Goal: Navigation & Orientation: Find specific page/section

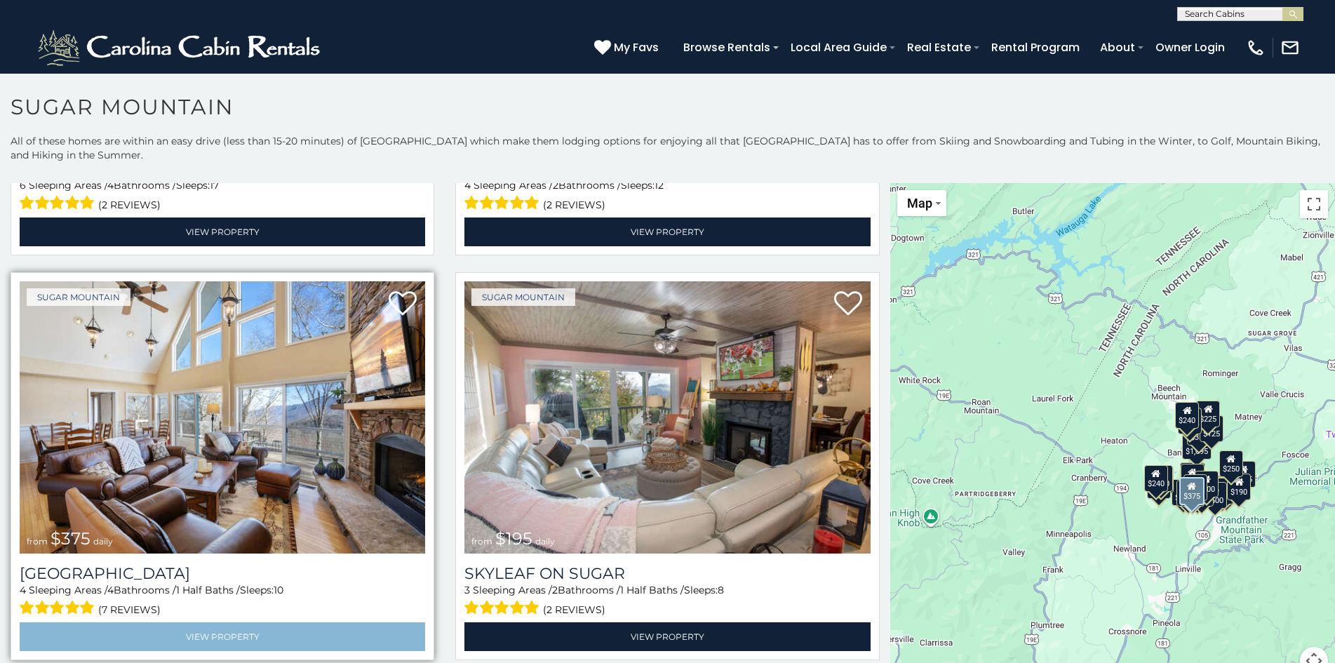
scroll to position [739, 0]
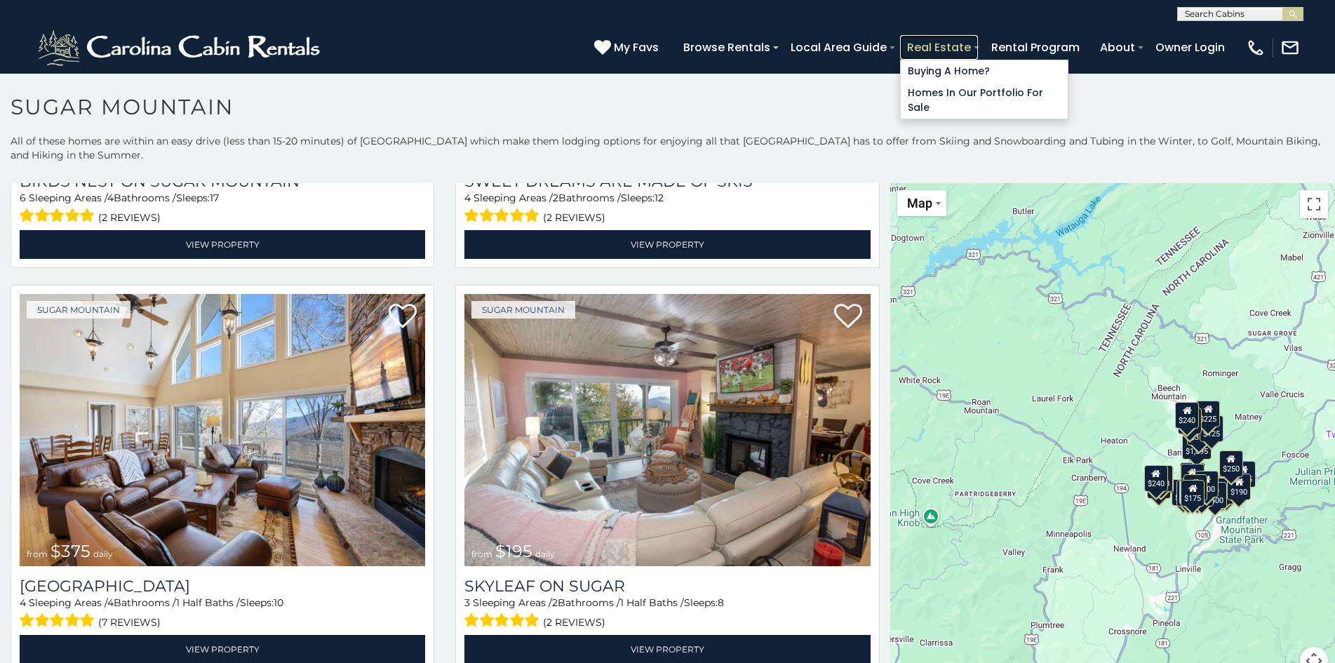
click at [917, 39] on link "Real Estate" at bounding box center [939, 47] width 78 height 25
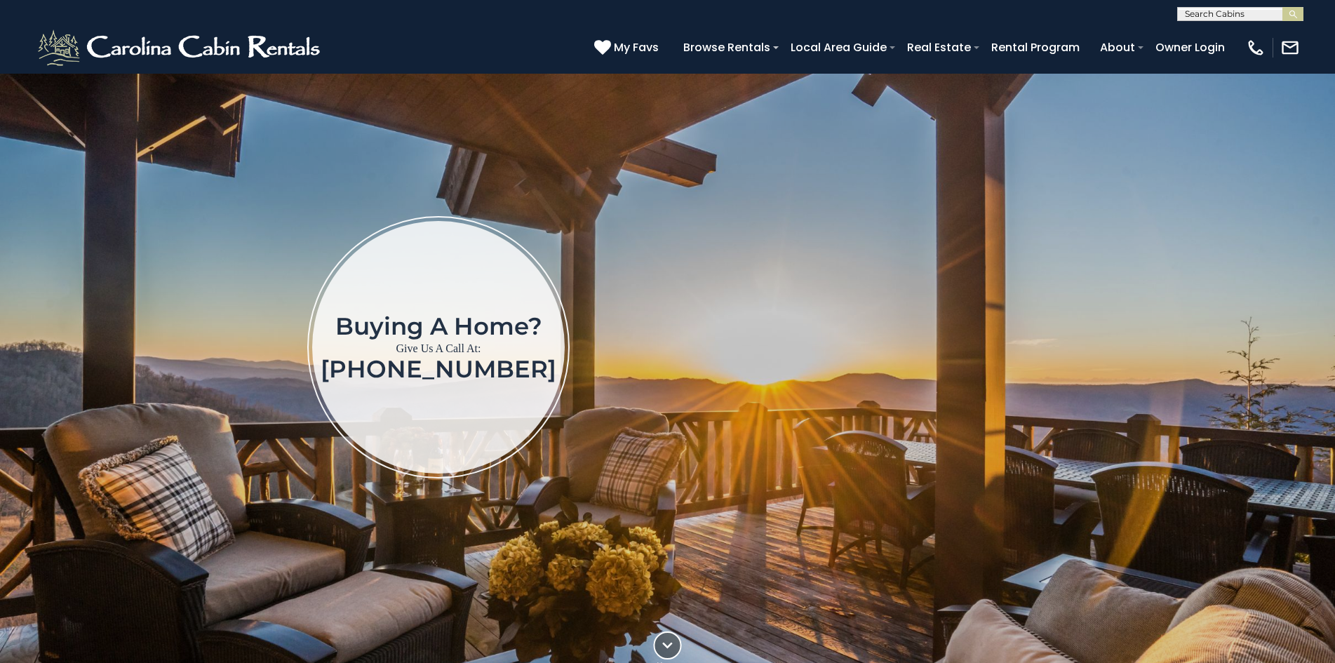
scroll to position [67, 0]
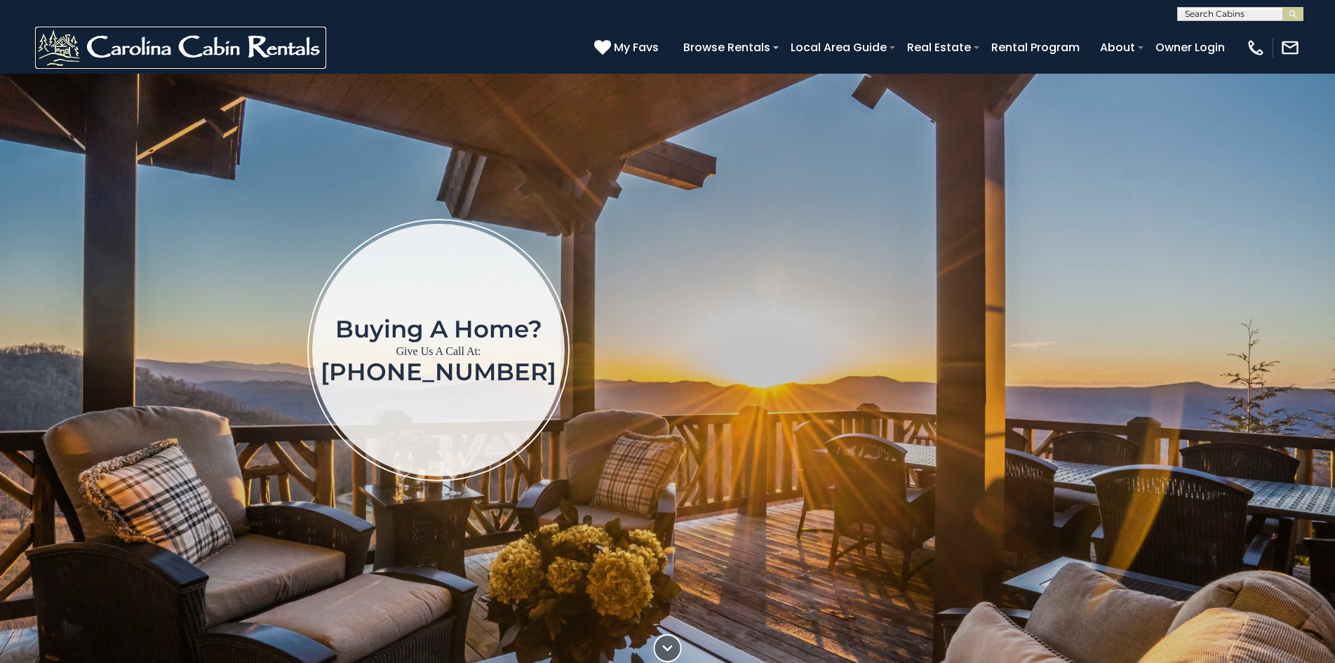
click at [42, 34] on img at bounding box center [180, 48] width 291 height 42
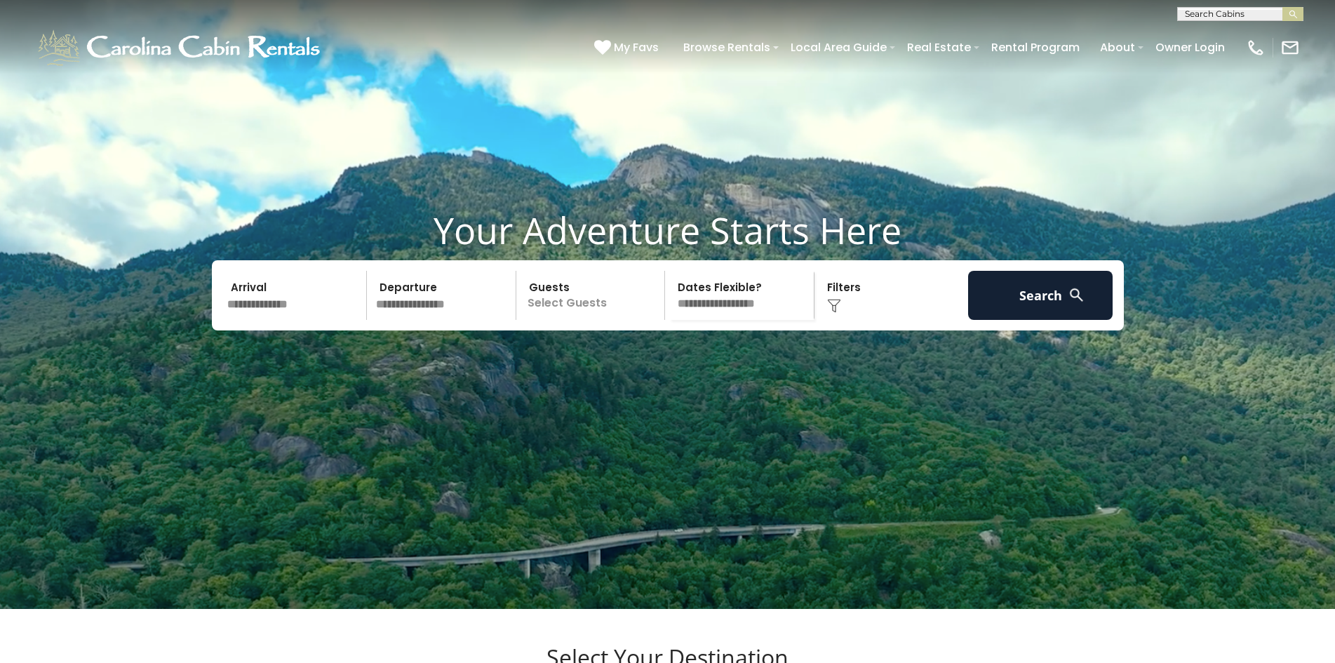
scroll to position [56, 0]
